Goal: Find specific page/section: Find specific page/section

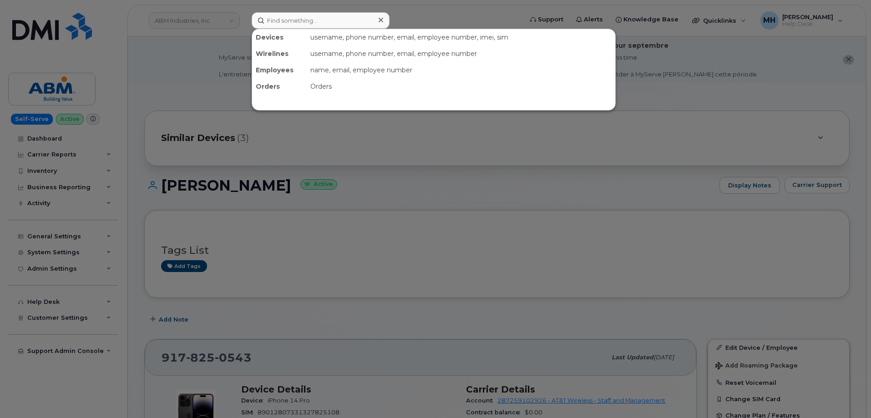
scroll to position [182, 0]
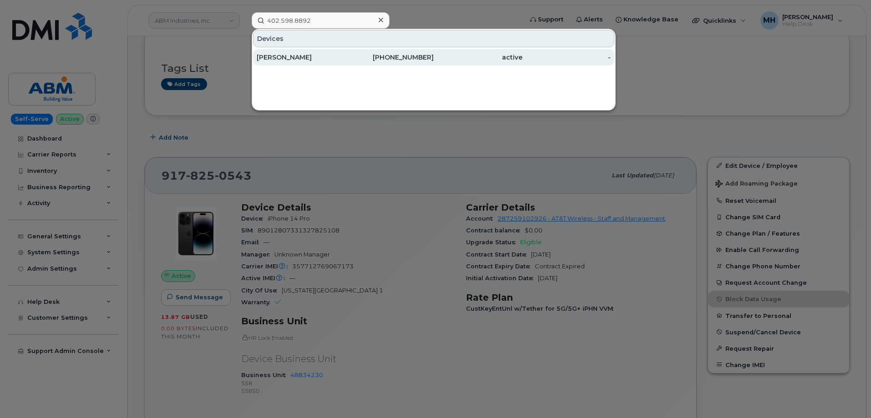
type input "402.598.8892"
click at [290, 55] on div "Wesley Woodward" at bounding box center [301, 57] width 89 height 9
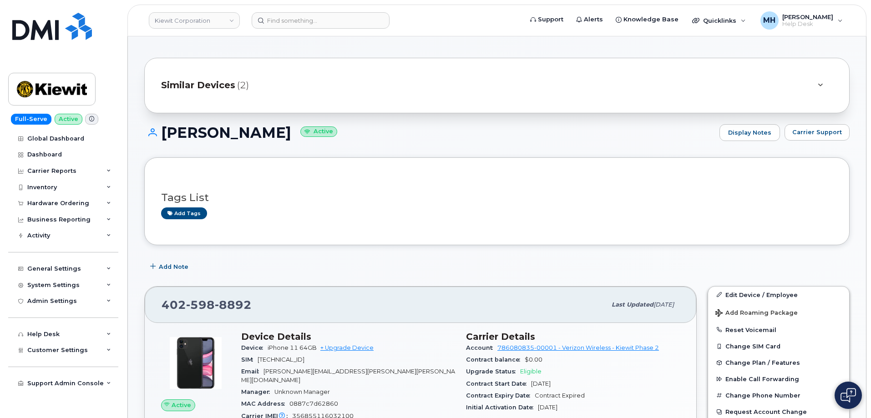
scroll to position [137, 0]
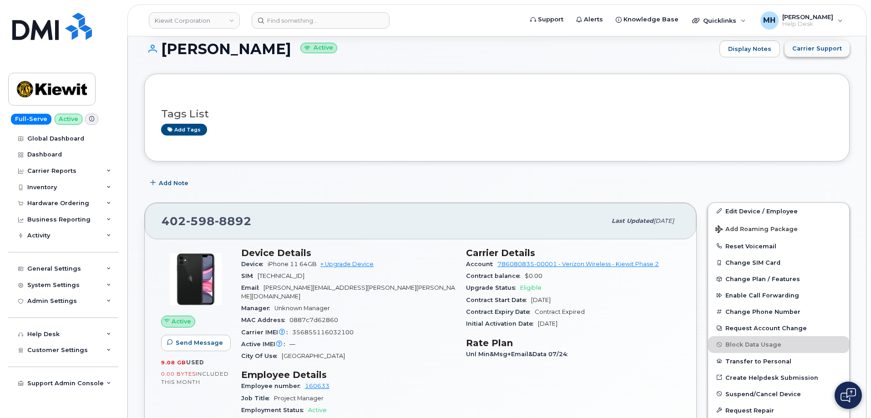
click at [808, 54] on button "Carrier Support" at bounding box center [817, 49] width 65 height 16
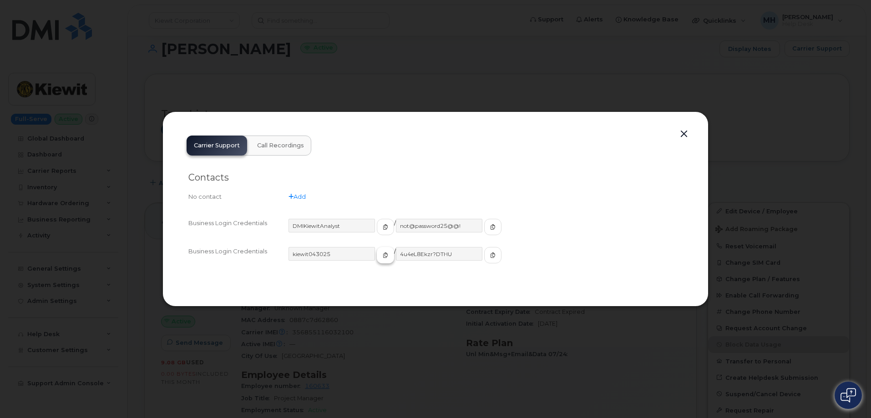
click at [377, 256] on button "button" at bounding box center [385, 255] width 17 height 16
click at [484, 259] on button "button" at bounding box center [492, 255] width 17 height 16
click at [681, 131] on button "button" at bounding box center [684, 134] width 14 height 13
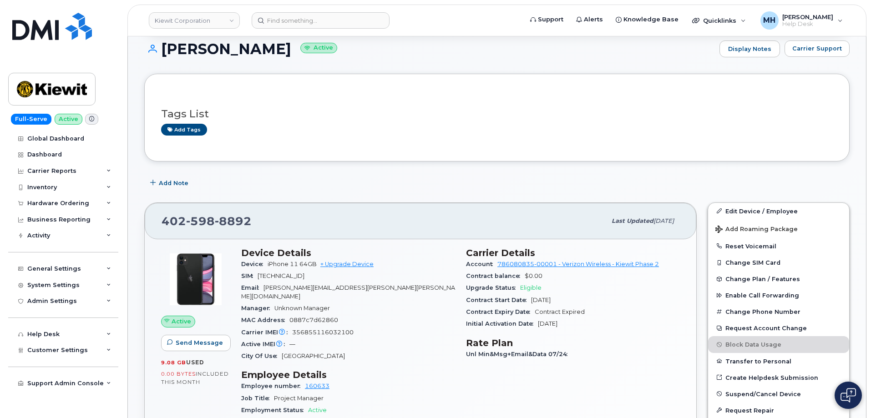
click at [319, 34] on header "Kiewit Corporation Support Alerts Knowledge Base Quicklinks Suspend / Cancel De…" at bounding box center [496, 21] width 739 height 32
click at [319, 25] on input at bounding box center [321, 20] width 138 height 16
paste input "346-617-8551"
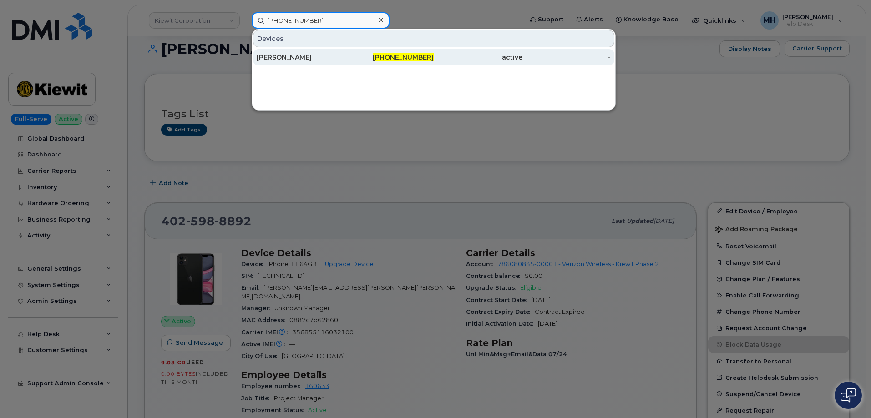
type input "346-617-8551"
click at [310, 60] on div "DAIN HAMMERSCHMIDT" at bounding box center [301, 57] width 89 height 9
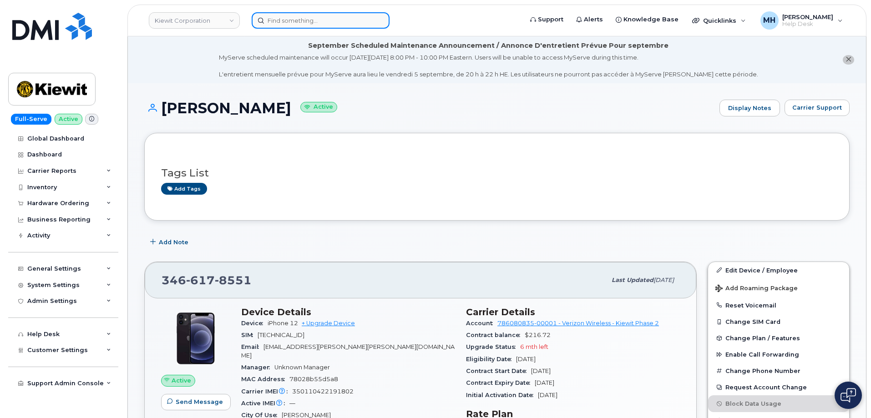
click at [365, 15] on input at bounding box center [321, 20] width 138 height 16
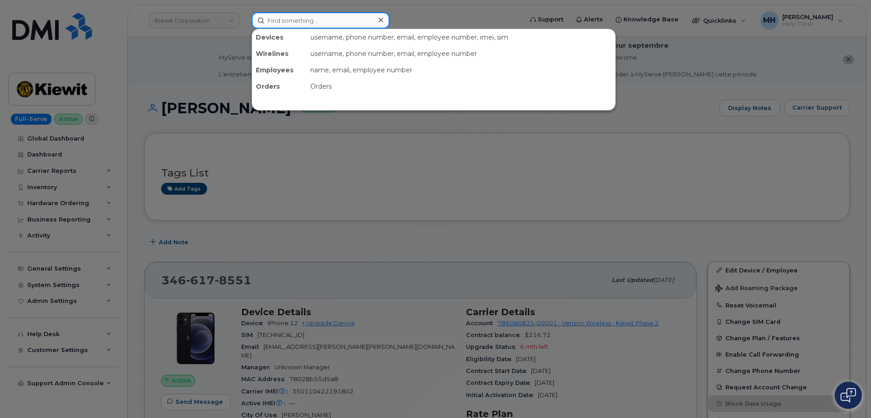
paste input "737-837-0610)"
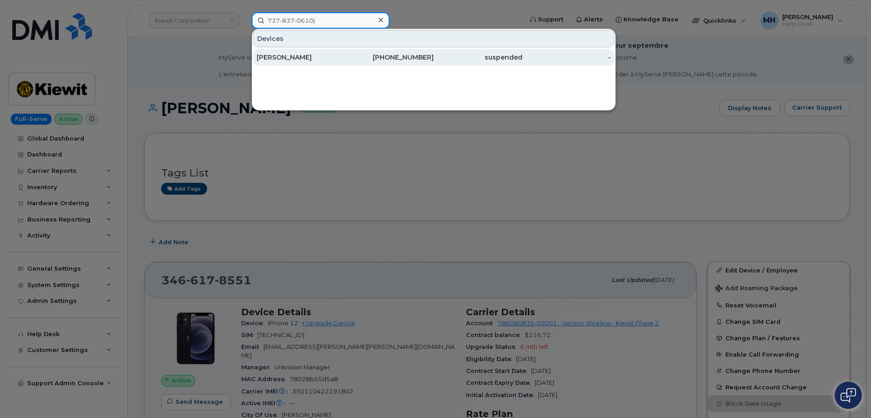
type input "737-837-0610)"
click at [542, 55] on div "-" at bounding box center [566, 57] width 89 height 9
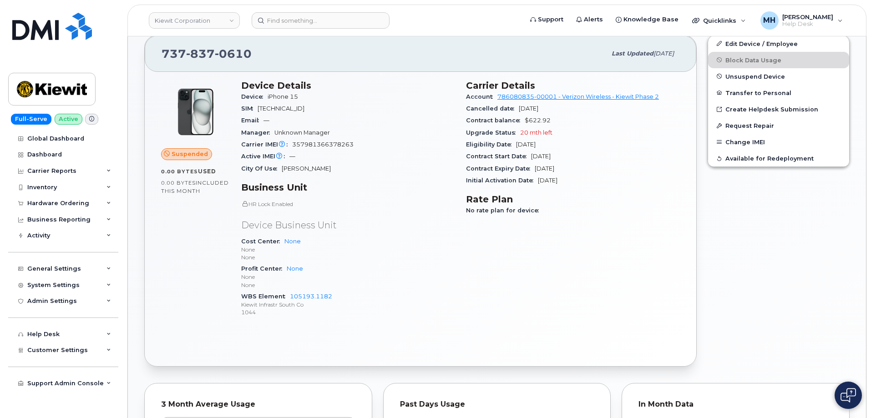
scroll to position [228, 0]
drag, startPoint x: 328, startPoint y: 296, endPoint x: 291, endPoint y: 295, distance: 36.9
click at [291, 295] on div "WBS Element 105193.1182 Kiewit Infrastr South Co 1044" at bounding box center [348, 304] width 214 height 28
click at [76, 270] on div "General Settings" at bounding box center [54, 268] width 54 height 7
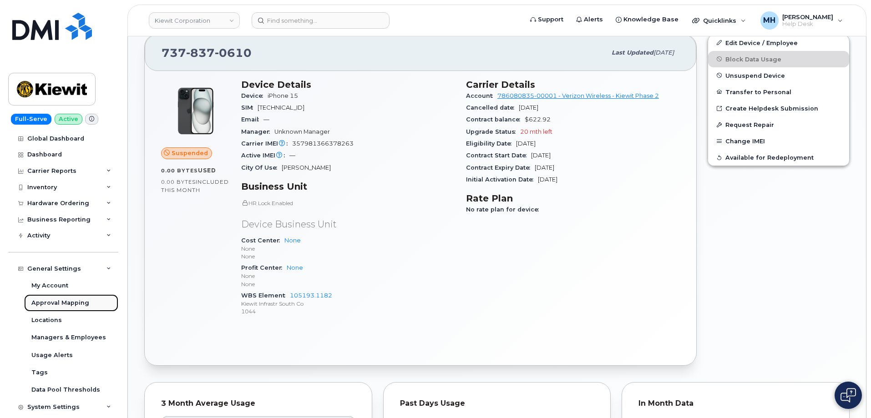
click at [69, 301] on div "Approval Mapping" at bounding box center [60, 303] width 58 height 8
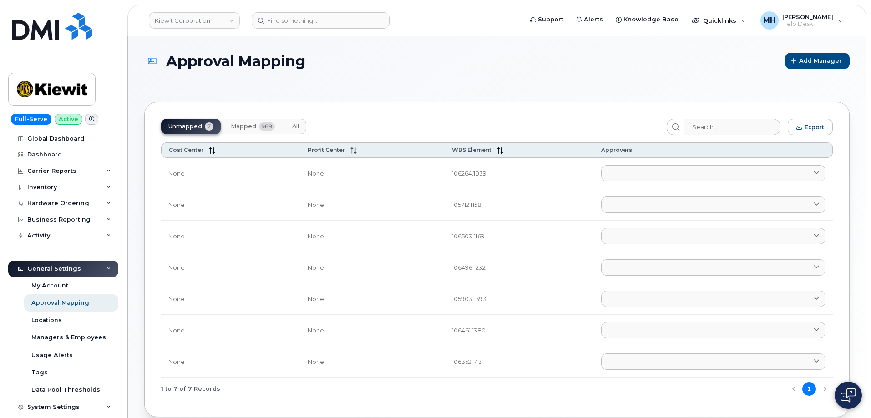
click at [291, 123] on button "All" at bounding box center [295, 126] width 21 height 15
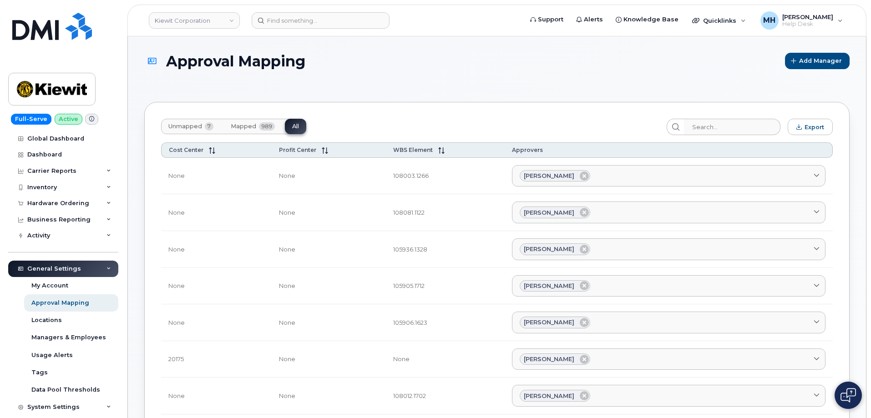
click at [269, 126] on span "989" at bounding box center [267, 126] width 16 height 8
click at [269, 126] on div "Unmapped 7 Mapped 989 All" at bounding box center [233, 126] width 145 height 15
click at [733, 129] on input "search" at bounding box center [732, 127] width 97 height 16
paste input "105193.1182"
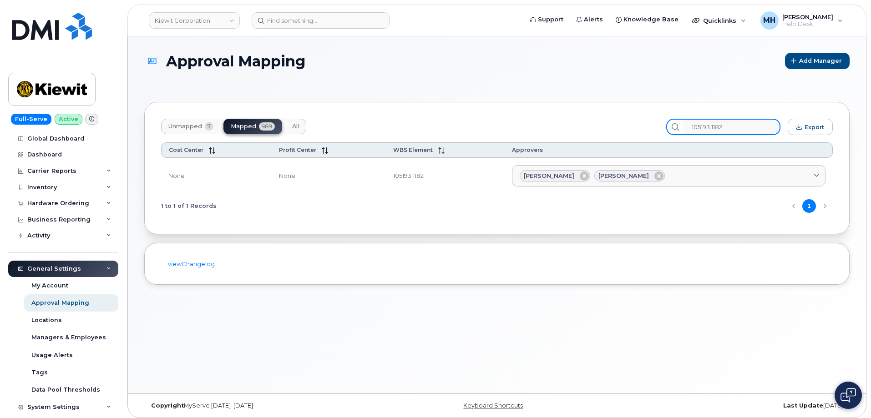
type input "105193.1182"
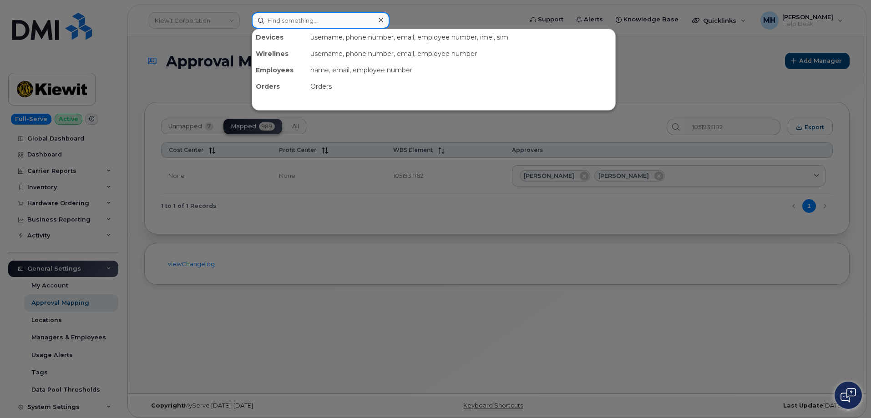
click at [303, 22] on input at bounding box center [321, 20] width 138 height 16
paste input "4058802037"
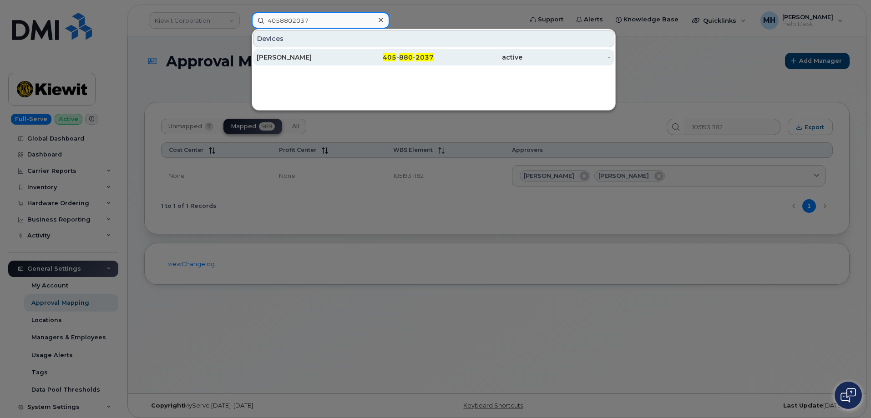
type input "4058802037"
click at [346, 56] on div "405 - 880 - 2037" at bounding box center [389, 57] width 89 height 9
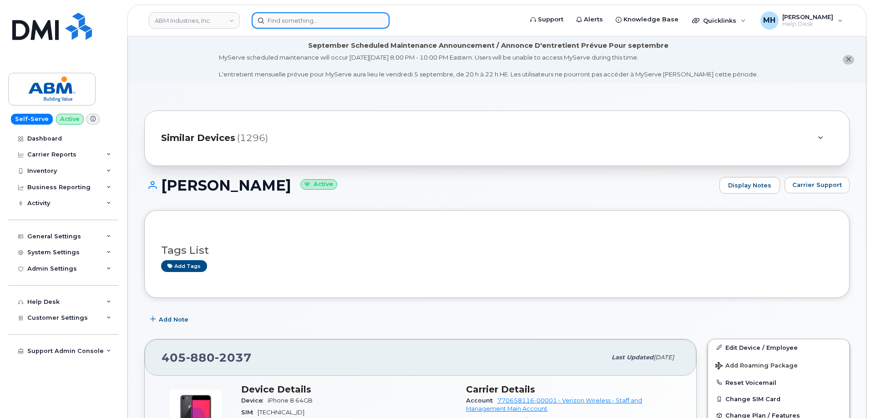
click at [333, 21] on input at bounding box center [321, 20] width 138 height 16
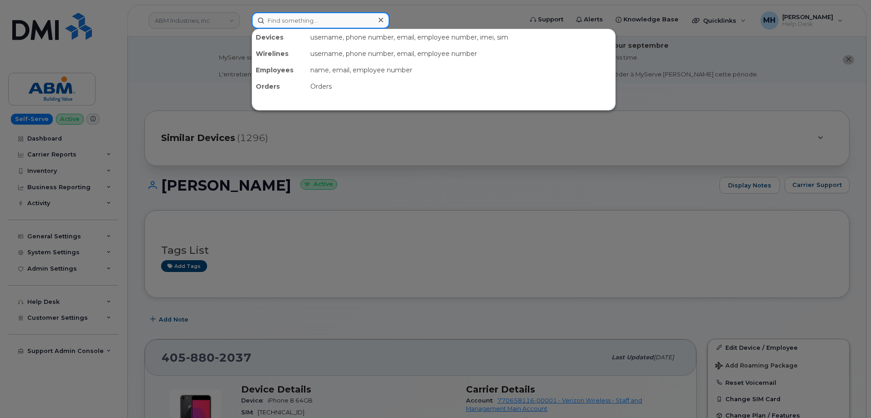
paste input "4058802037"
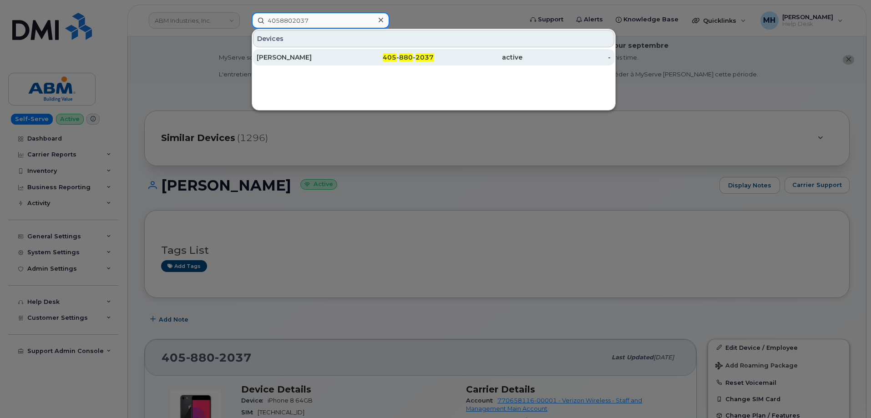
type input "4058802037"
click at [430, 56] on span "2037" at bounding box center [425, 57] width 18 height 8
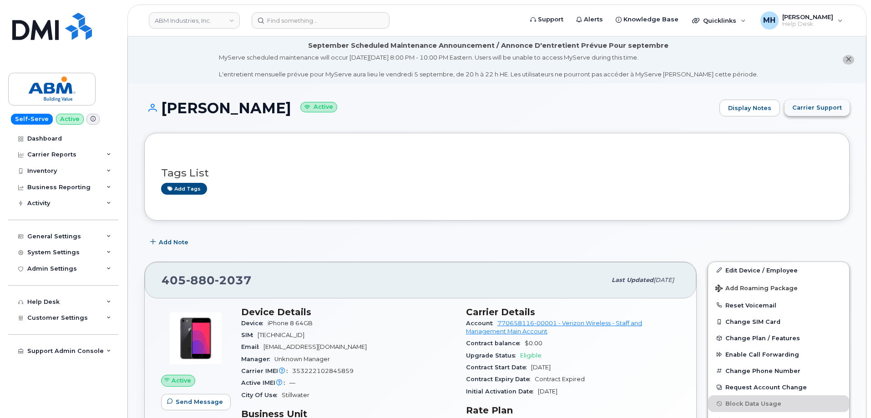
click at [819, 108] on span "Carrier Support" at bounding box center [817, 107] width 50 height 9
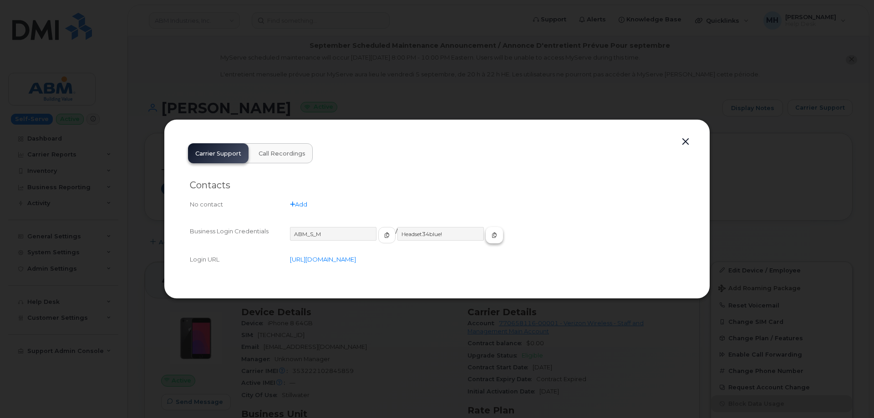
click at [492, 237] on icon "button" at bounding box center [494, 235] width 5 height 5
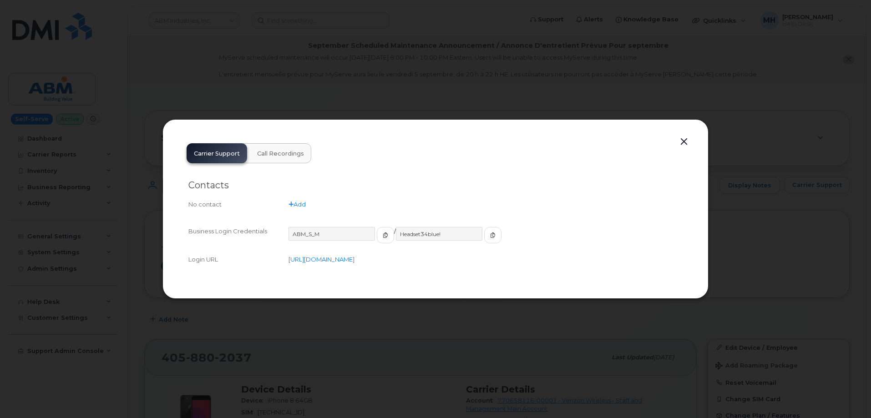
click at [680, 140] on button "button" at bounding box center [684, 142] width 14 height 13
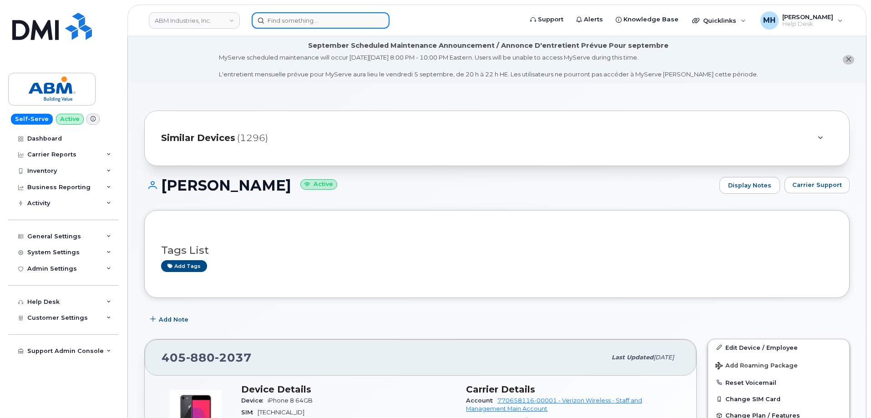
click at [346, 21] on input at bounding box center [321, 20] width 138 height 16
paste input "[PHONE_NUMBER]"
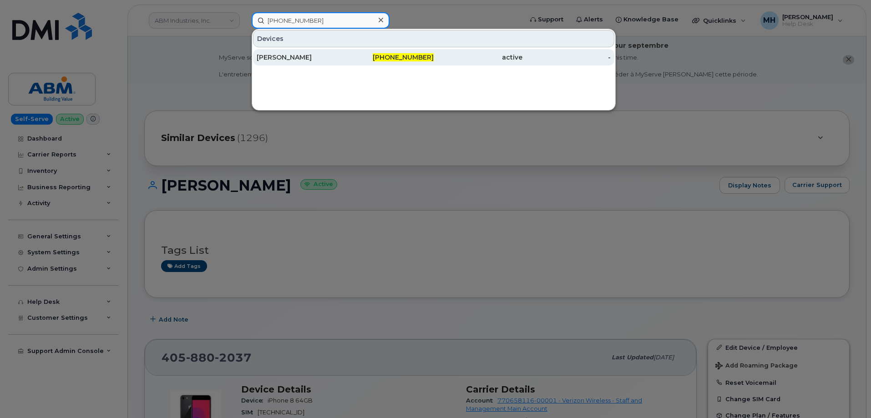
type input "[PHONE_NUMBER]"
click at [300, 61] on div "[PERSON_NAME]" at bounding box center [301, 57] width 89 height 9
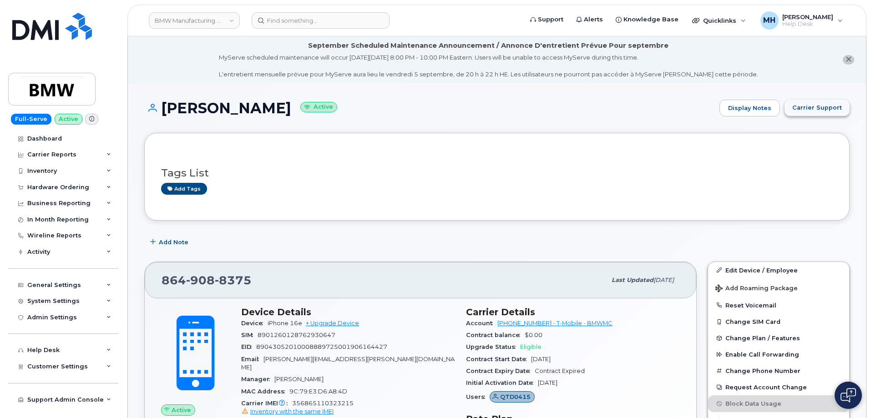
click at [798, 106] on span "Carrier Support" at bounding box center [817, 107] width 50 height 9
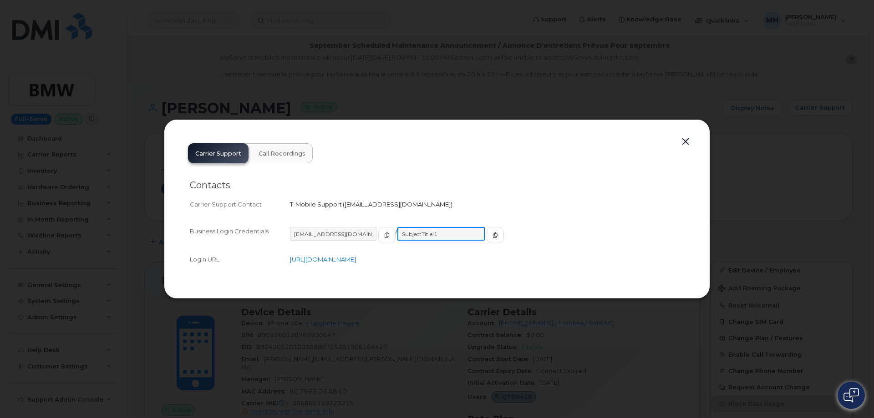
drag, startPoint x: 441, startPoint y: 236, endPoint x: 384, endPoint y: 236, distance: 56.4
click at [384, 236] on div "[EMAIL_ADDRESS][DOMAIN_NAME] / SubjectTitle!1" at bounding box center [487, 239] width 394 height 25
click at [688, 143] on button "button" at bounding box center [686, 142] width 14 height 13
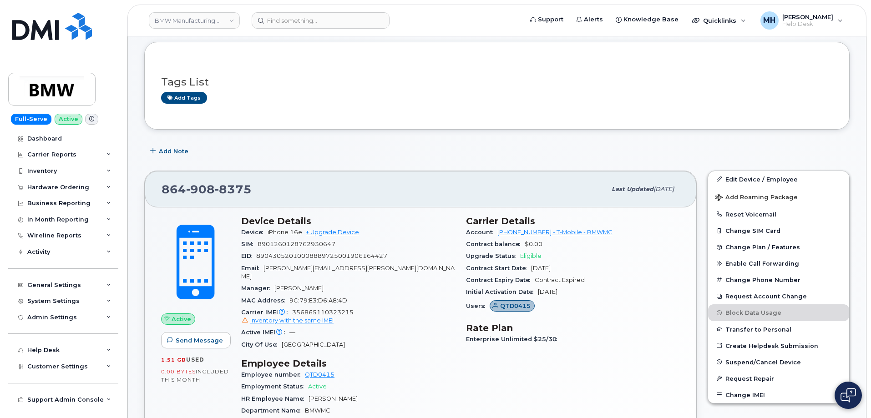
scroll to position [137, 0]
